Goal: Task Accomplishment & Management: Manage account settings

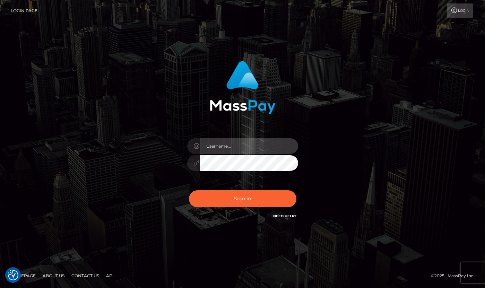
click at [234, 142] on input "text" at bounding box center [249, 146] width 99 height 16
type input "dany baker boulanger"
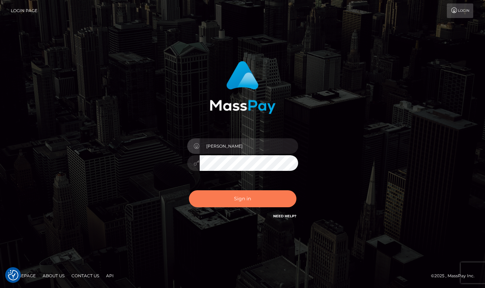
click at [250, 200] on button "Sign in" at bounding box center [243, 198] width 108 height 17
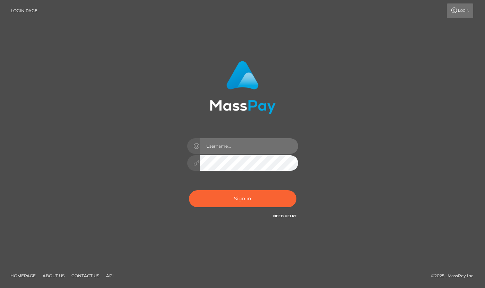
click at [244, 145] on input "text" at bounding box center [249, 146] width 99 height 16
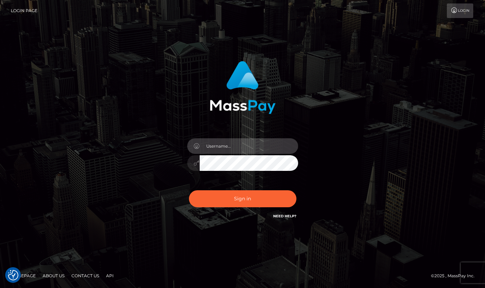
click at [276, 150] on input "text" at bounding box center [249, 146] width 99 height 16
type input "dany baker boulanger"
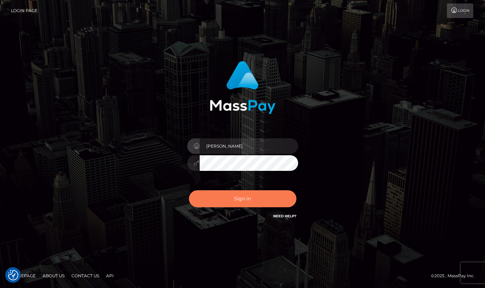
click at [241, 204] on button "Sign in" at bounding box center [243, 198] width 108 height 17
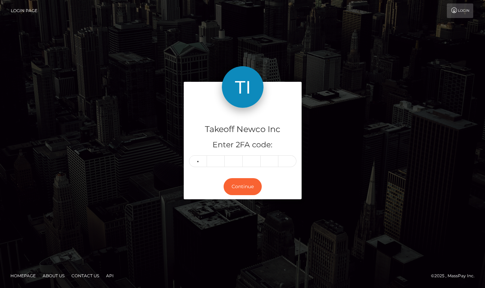
type input "8"
type input "1"
type input "5"
type input "9"
type input "2"
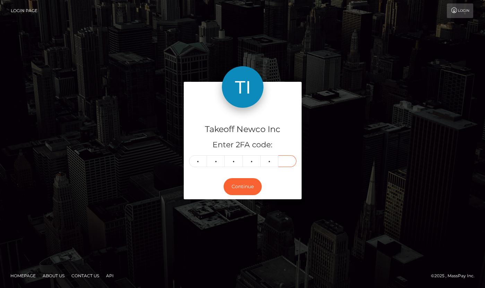
type input "7"
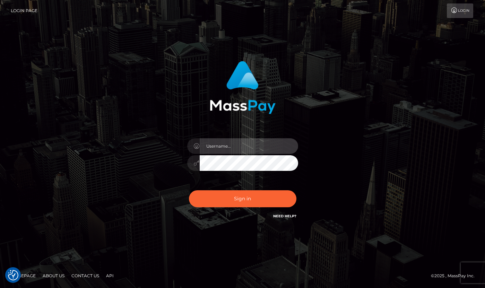
click at [249, 146] on input "text" at bounding box center [249, 146] width 99 height 16
type input "dany baker boulanger"
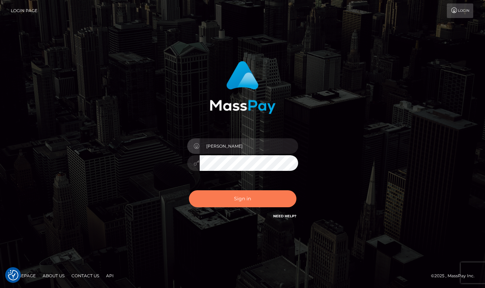
click at [267, 198] on button "Sign in" at bounding box center [243, 198] width 108 height 17
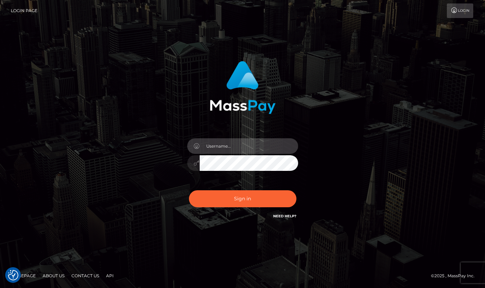
click at [220, 148] on input "text" at bounding box center [249, 146] width 99 height 16
type input "[PERSON_NAME]"
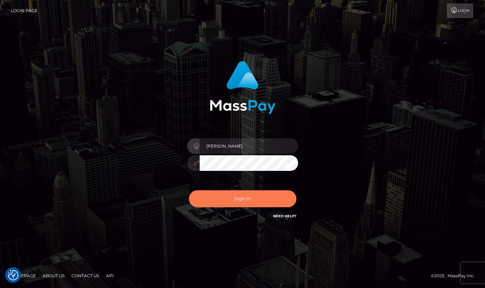
click at [256, 197] on button "Sign in" at bounding box center [243, 198] width 108 height 17
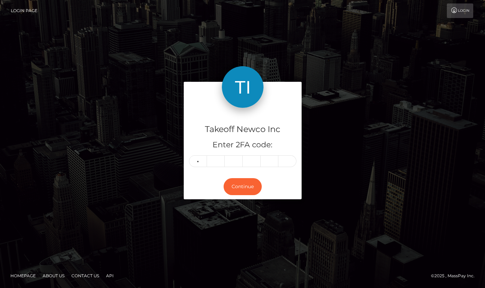
type input "5"
type input "8"
type input "2"
type input "7"
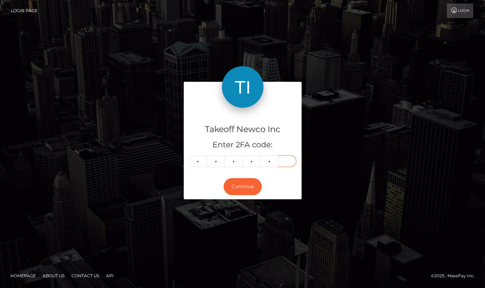
type input "9"
